Goal: Communication & Community: Answer question/provide support

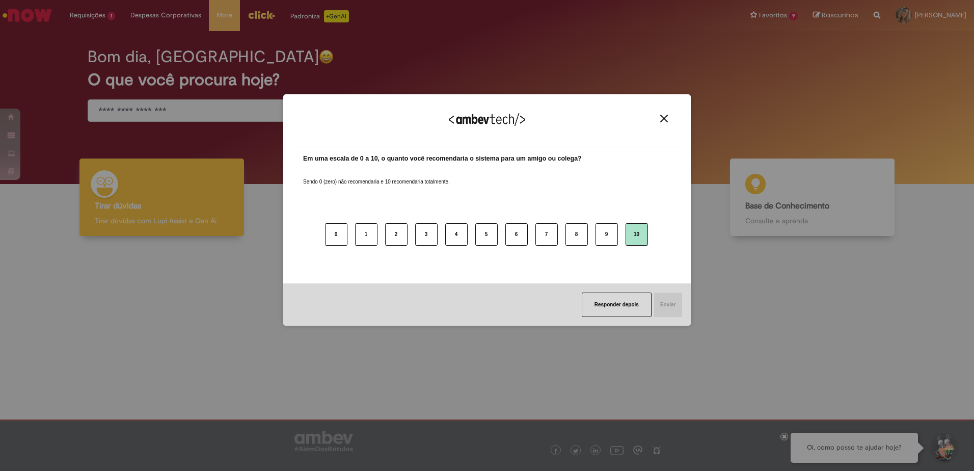
click at [631, 238] on button "10" at bounding box center [636, 234] width 22 height 22
click at [617, 311] on button "Responder depois" at bounding box center [615, 304] width 70 height 24
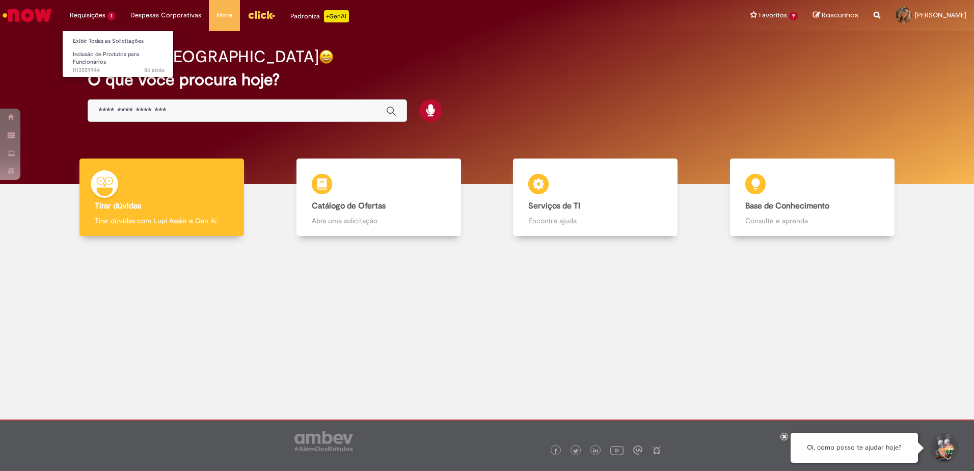
click at [97, 13] on li "Requisições 1 Exibir Todas as Solicitações Inclusão de Produtos para Funcionári…" at bounding box center [92, 15] width 61 height 31
click at [112, 64] on link "Inclusão de Produtos para Funcionários 8d atrás 8 dias atrás R13559944" at bounding box center [119, 60] width 112 height 22
click at [110, 58] on span "Inclusão de Produtos para Funcionários" at bounding box center [106, 58] width 66 height 16
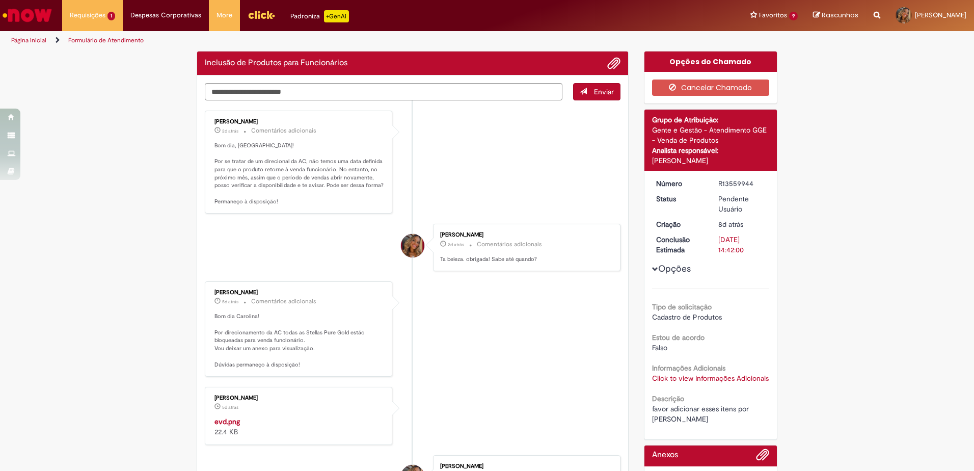
click at [476, 165] on li "[PERSON_NAME] 2d atrás 2 dias atrás Comentários adicionais Bom dia, [PERSON_NAM…" at bounding box center [413, 161] width 416 height 103
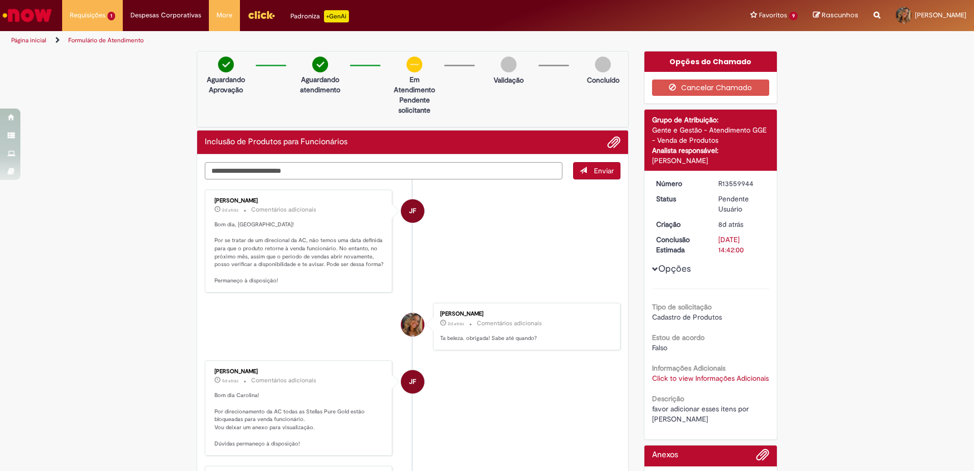
click at [305, 166] on textarea "Digite sua mensagem aqui..." at bounding box center [383, 170] width 357 height 17
type textarea "**********"
click at [586, 170] on button "Enviar" at bounding box center [596, 170] width 47 height 17
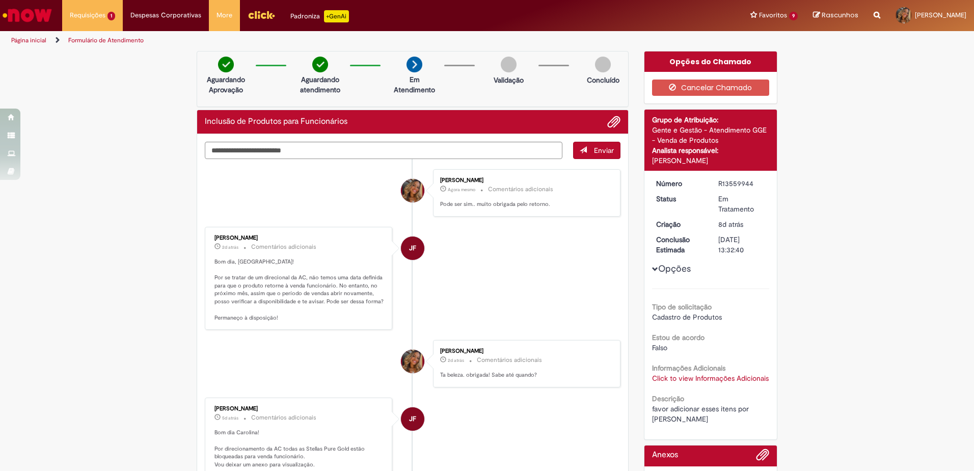
click at [46, 14] on img "Ir para a Homepage" at bounding box center [27, 15] width 52 height 20
